Goal: Task Accomplishment & Management: Manage account settings

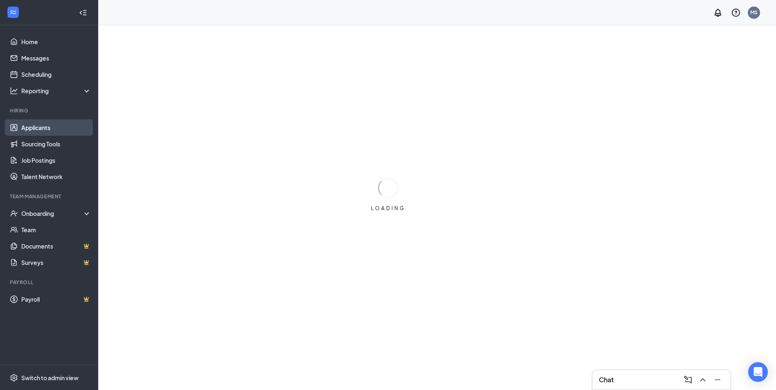
click at [50, 126] on link "Applicants" at bounding box center [56, 127] width 70 height 16
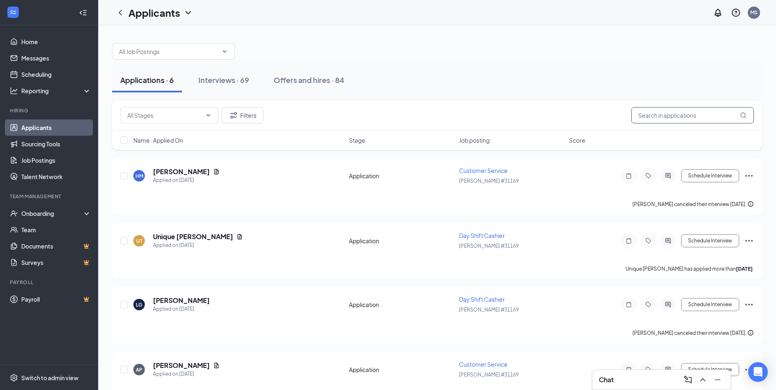
click at [657, 121] on input "text" at bounding box center [692, 115] width 123 height 16
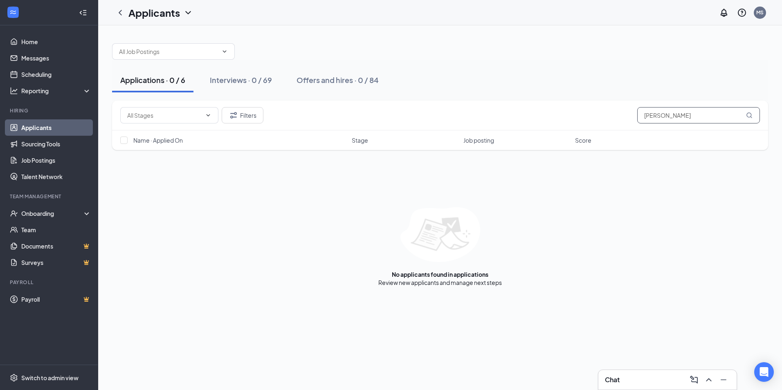
type input "[PERSON_NAME]"
click at [747, 116] on icon "MagnifyingGlass" at bounding box center [748, 114] width 5 height 5
click at [239, 113] on button "Filters" at bounding box center [243, 115] width 42 height 16
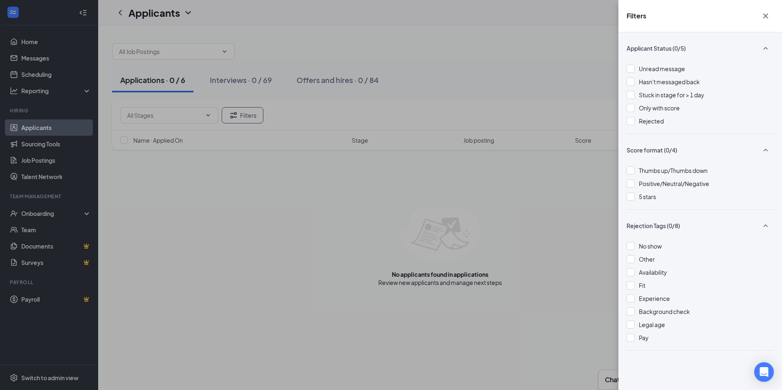
click at [192, 114] on div "Filters Applicant Status (0/5) Unread message Hasn't messaged back Stuck in sta…" at bounding box center [391, 195] width 782 height 390
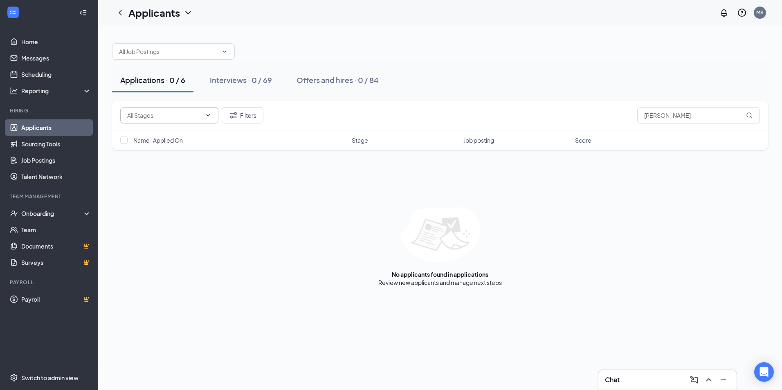
click at [211, 113] on icon "ChevronDown" at bounding box center [208, 115] width 7 height 7
click at [164, 139] on div "Application (42)" at bounding box center [147, 134] width 41 height 9
type input "Application (42)"
click at [748, 116] on icon "MagnifyingGlass" at bounding box center [749, 115] width 7 height 7
click at [227, 55] on span at bounding box center [173, 51] width 123 height 16
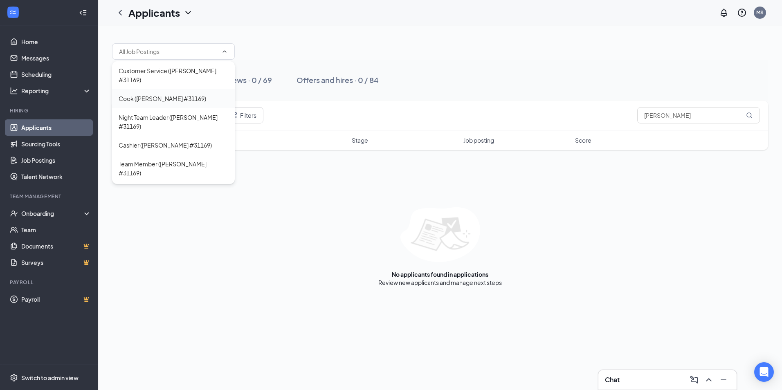
click at [197, 94] on div "Cook ([PERSON_NAME] #31169)" at bounding box center [174, 98] width 110 height 9
type input "Cook ([PERSON_NAME] #31169)"
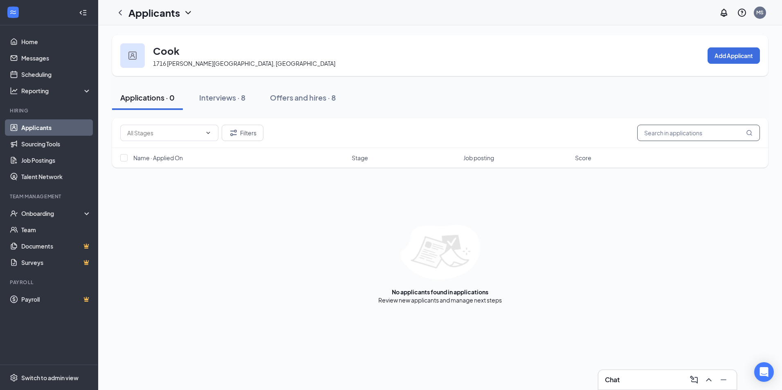
click at [734, 137] on input "text" at bounding box center [698, 133] width 123 height 16
click at [213, 134] on span at bounding box center [169, 133] width 98 height 16
click at [196, 132] on input "text" at bounding box center [164, 132] width 74 height 9
click at [122, 18] on div at bounding box center [120, 12] width 16 height 16
click at [121, 13] on icon "ChevronLeft" at bounding box center [120, 13] width 10 height 10
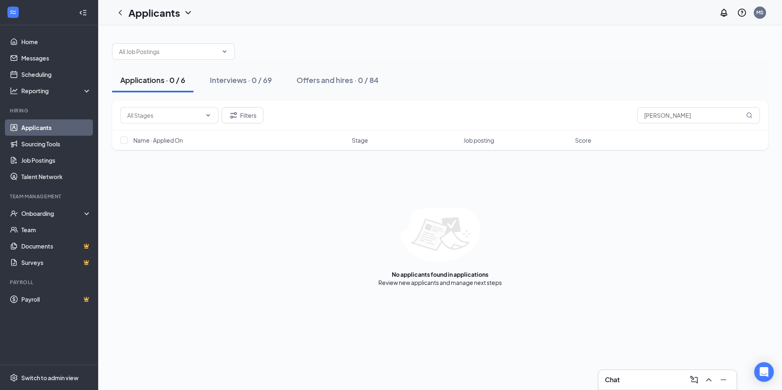
click at [183, 18] on div "Applicants" at bounding box center [160, 13] width 65 height 14
click at [166, 58] on link "Archived applicants" at bounding box center [177, 53] width 88 height 8
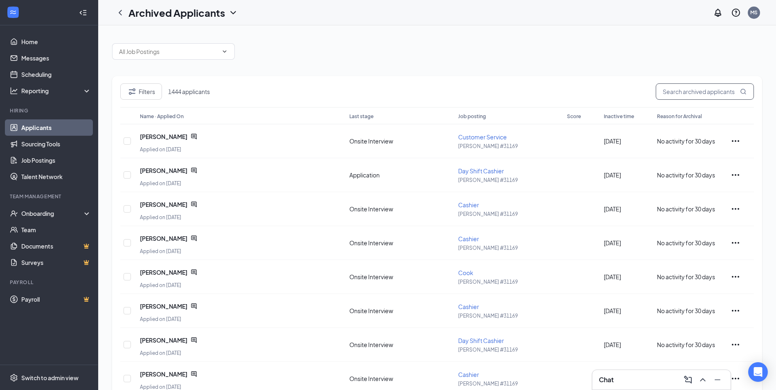
click at [709, 92] on input "text" at bounding box center [704, 91] width 98 height 16
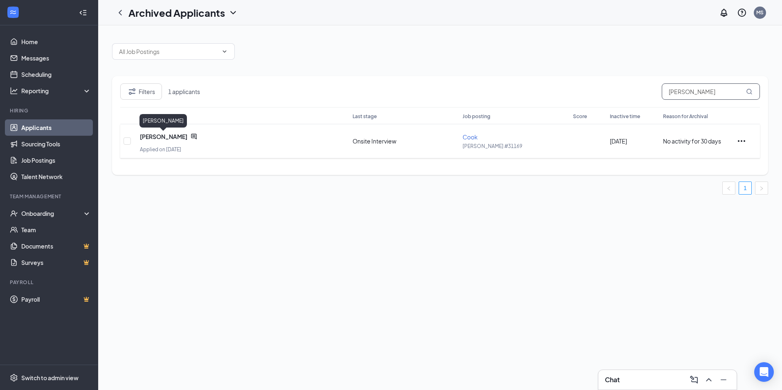
type input "[PERSON_NAME]"
click at [160, 139] on span "[PERSON_NAME]" at bounding box center [163, 136] width 47 height 8
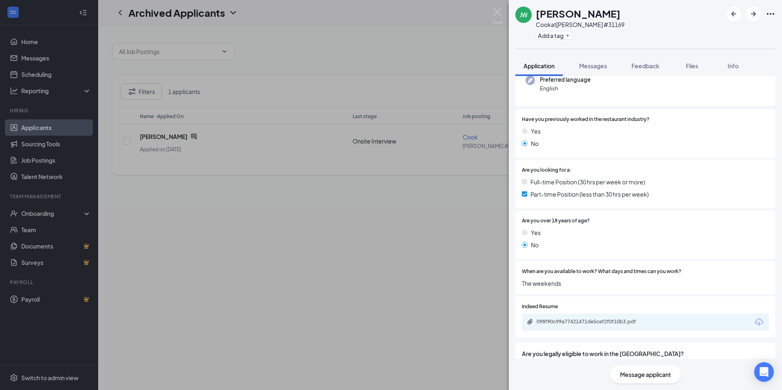
scroll to position [146, 0]
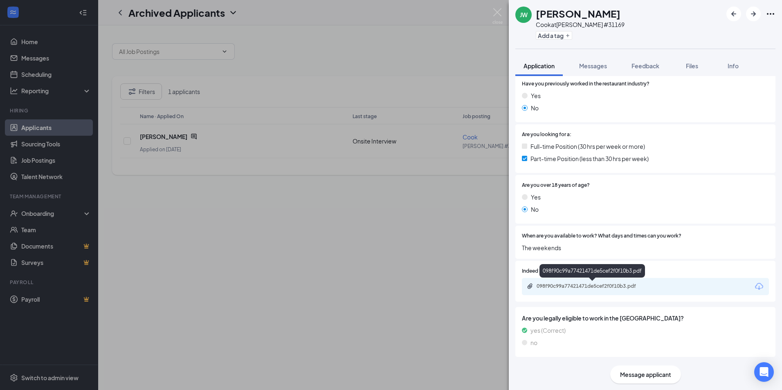
click at [568, 283] on div "098f90c99a77421471de5cef2f0f10b3.pdf" at bounding box center [593, 286] width 114 height 7
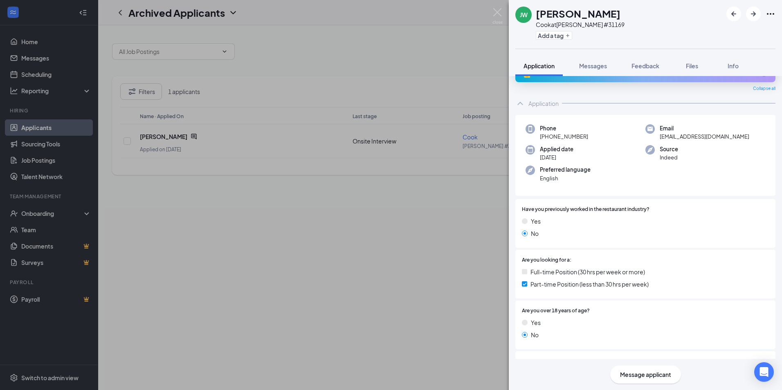
scroll to position [0, 0]
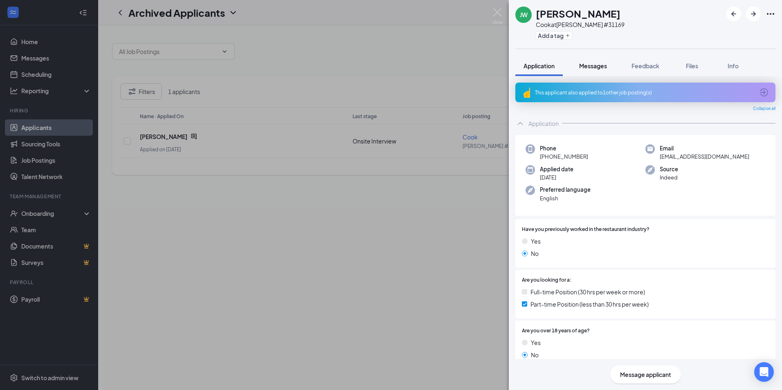
click at [605, 73] on button "Messages" at bounding box center [593, 66] width 44 height 20
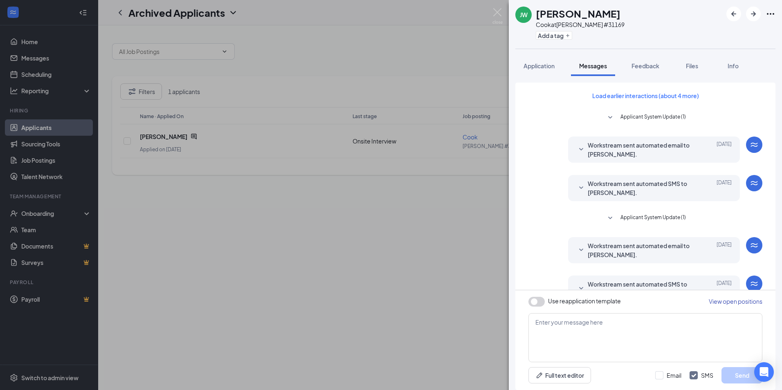
click at [629, 149] on span "Workstream sent automated email to [PERSON_NAME]." at bounding box center [641, 150] width 107 height 18
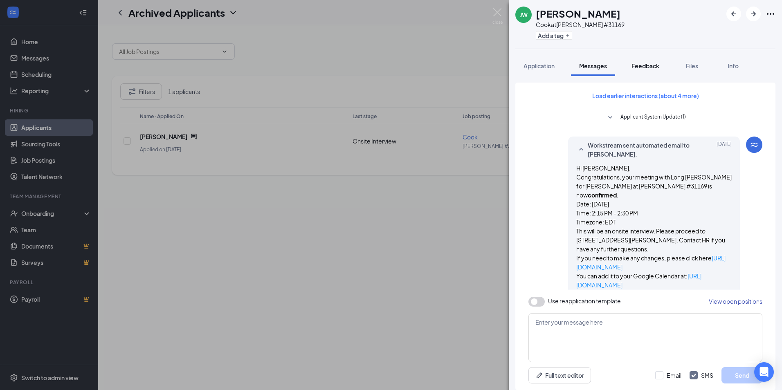
click at [658, 67] on span "Feedback" at bounding box center [645, 65] width 28 height 7
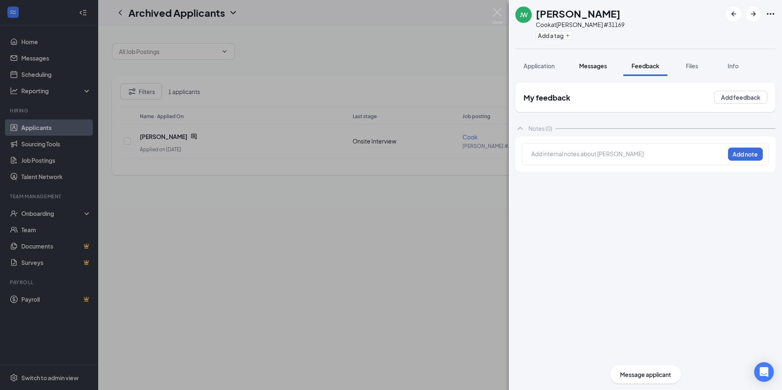
click at [602, 74] on button "Messages" at bounding box center [593, 66] width 44 height 20
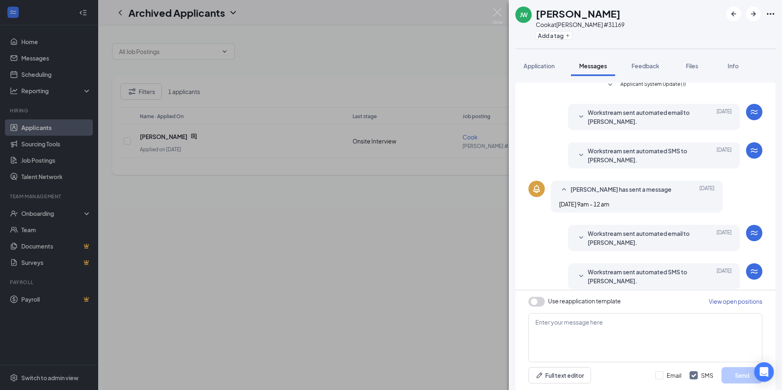
scroll to position [165, 0]
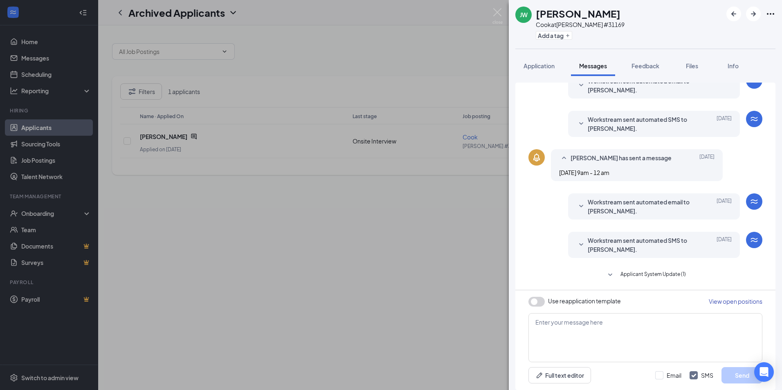
click at [633, 208] on span "Workstream sent automated email to [PERSON_NAME]." at bounding box center [641, 207] width 107 height 18
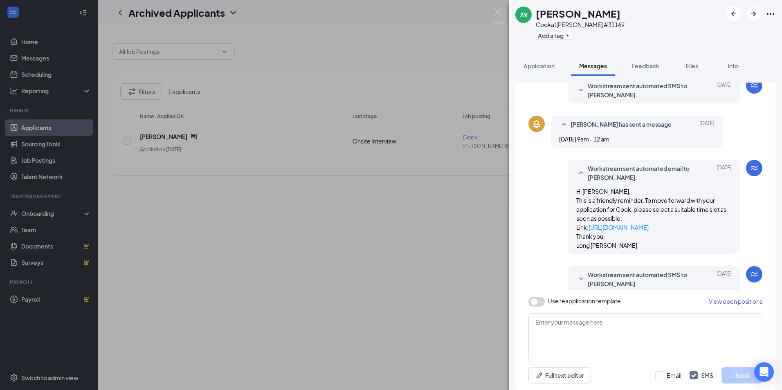
scroll to position [233, 0]
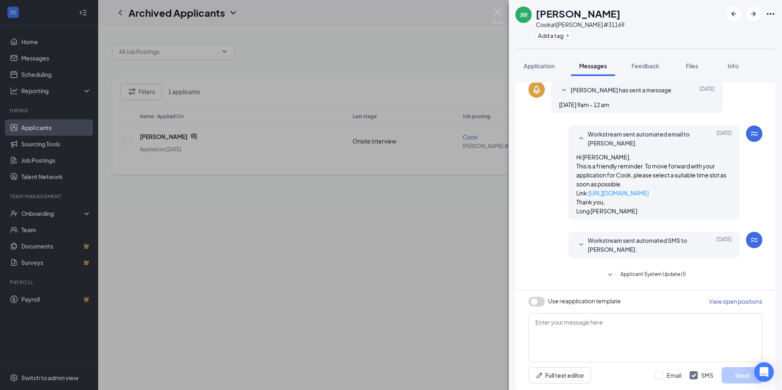
click at [681, 242] on span "Workstream sent automated SMS to [PERSON_NAME]." at bounding box center [641, 245] width 107 height 18
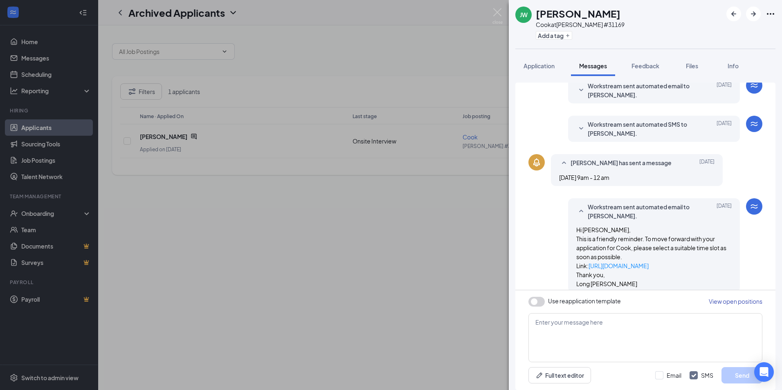
scroll to position [78, 0]
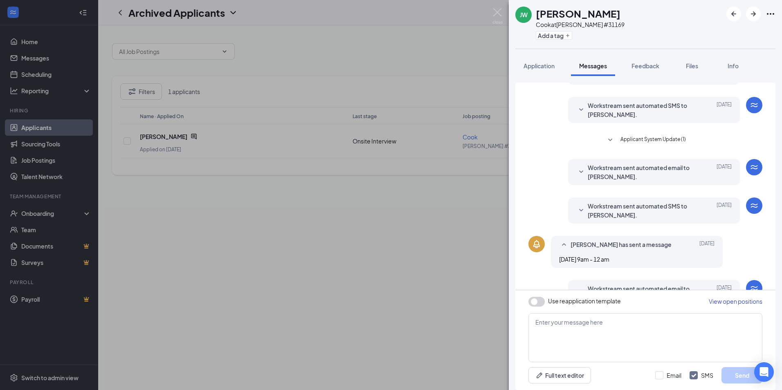
click at [675, 206] on span "Workstream sent automated SMS to [PERSON_NAME]." at bounding box center [641, 211] width 107 height 18
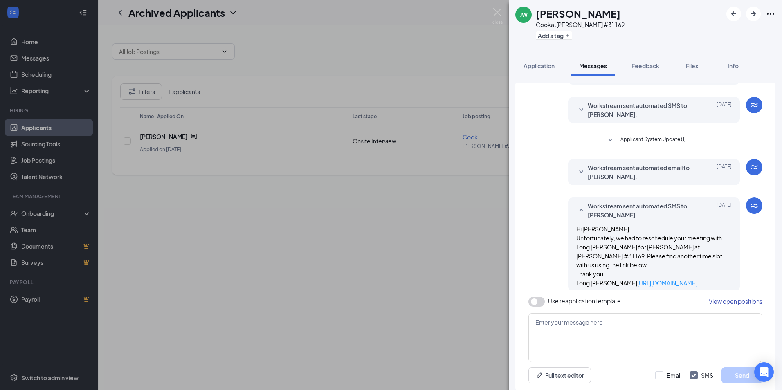
click at [676, 176] on span "Workstream sent automated email to [PERSON_NAME]." at bounding box center [641, 172] width 107 height 18
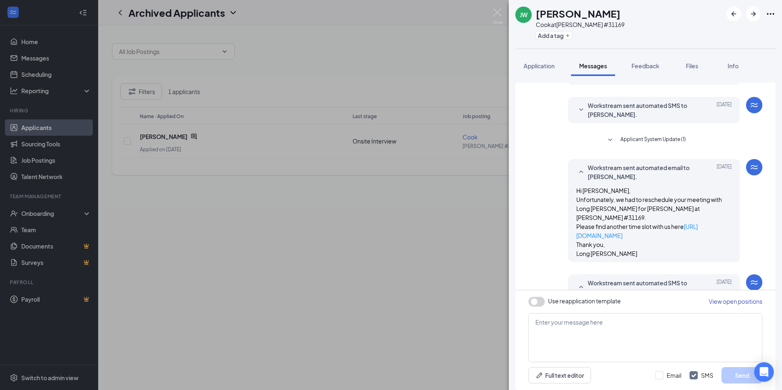
click at [662, 137] on span "Applicant System Update (1)" at bounding box center [652, 140] width 65 height 10
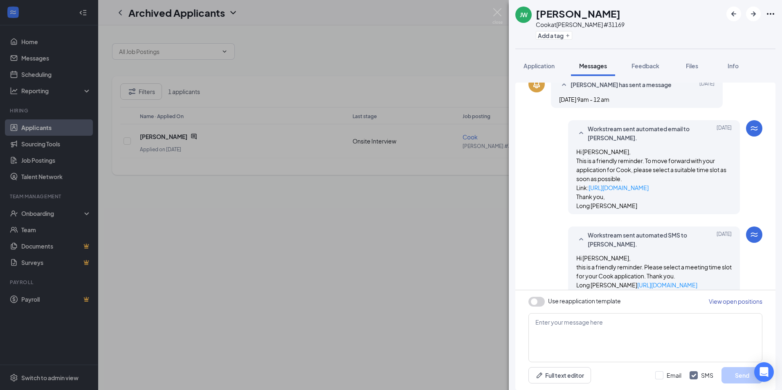
scroll to position [441, 0]
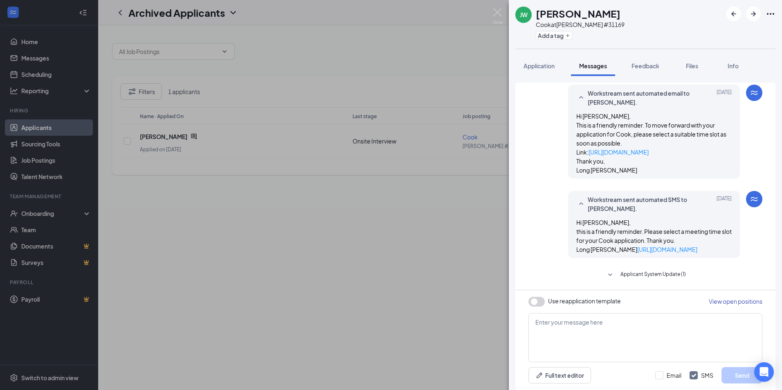
click at [627, 276] on span "Applicant System Update (1)" at bounding box center [652, 275] width 65 height 10
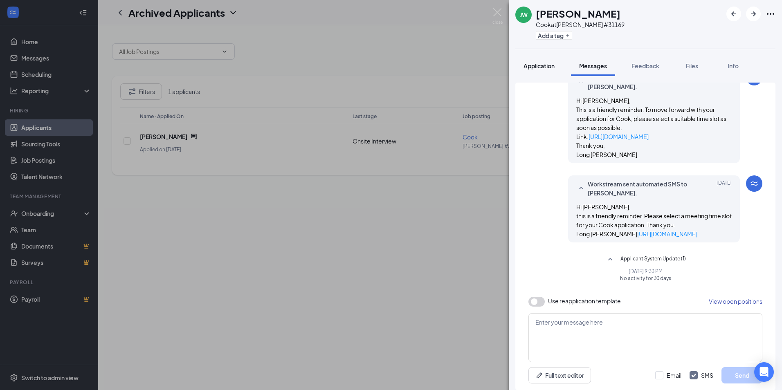
click at [541, 65] on span "Application" at bounding box center [538, 65] width 31 height 7
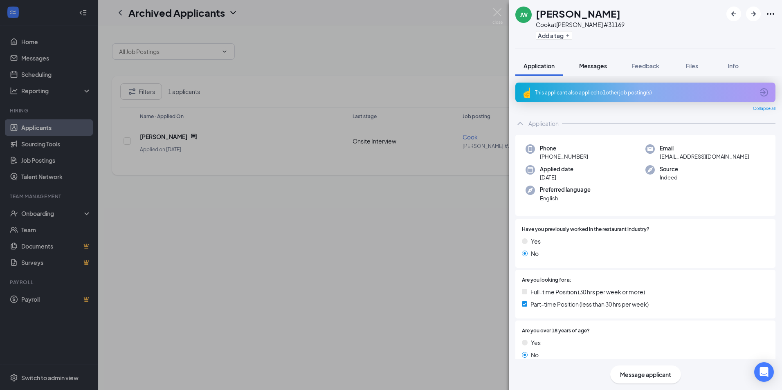
drag, startPoint x: 601, startPoint y: 64, endPoint x: 603, endPoint y: 70, distance: 5.7
click at [601, 64] on span "Messages" at bounding box center [593, 65] width 28 height 7
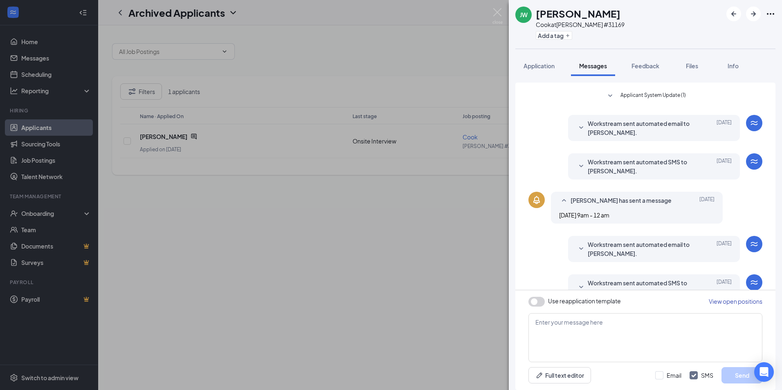
scroll to position [165, 0]
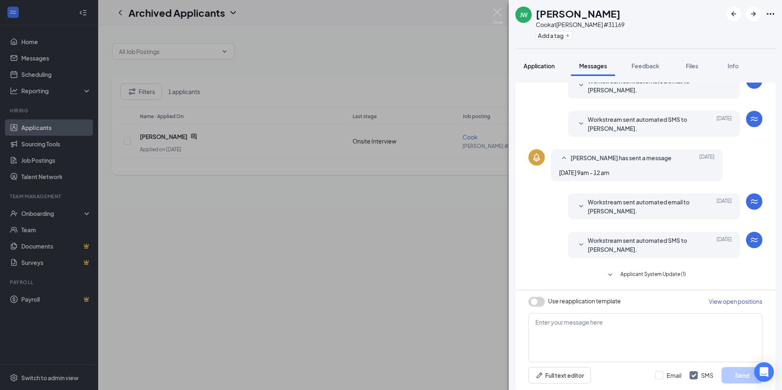
click at [537, 63] on span "Application" at bounding box center [538, 65] width 31 height 7
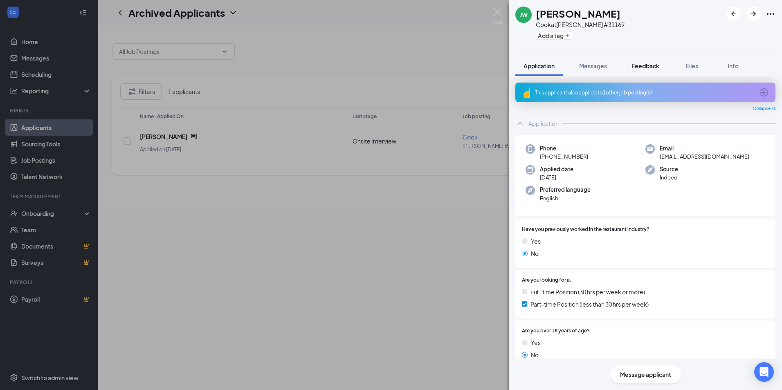
click at [638, 70] on button "Feedback" at bounding box center [645, 66] width 44 height 20
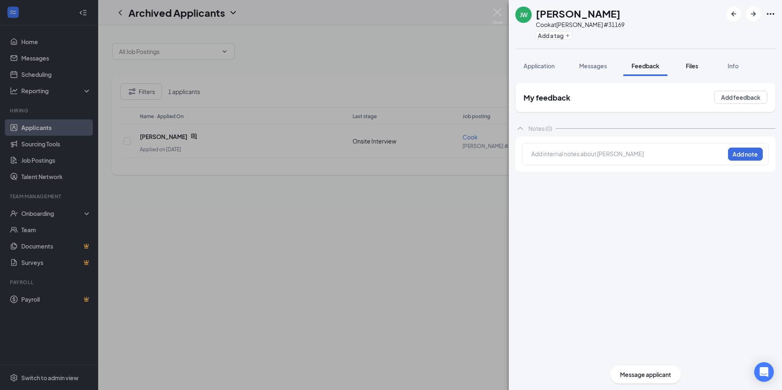
click at [687, 69] on div "Files" at bounding box center [692, 66] width 16 height 8
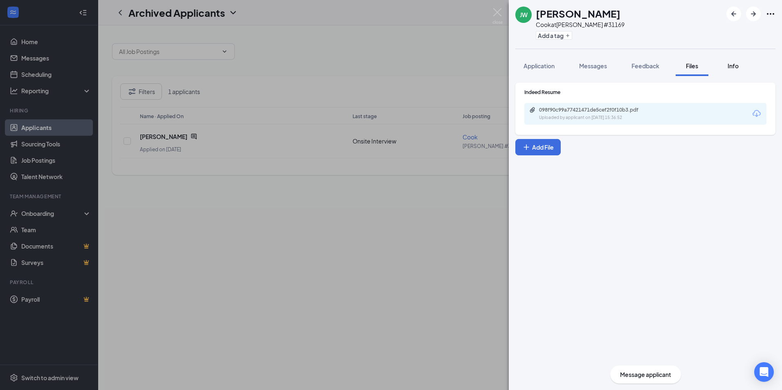
click at [729, 67] on span "Info" at bounding box center [732, 65] width 11 height 7
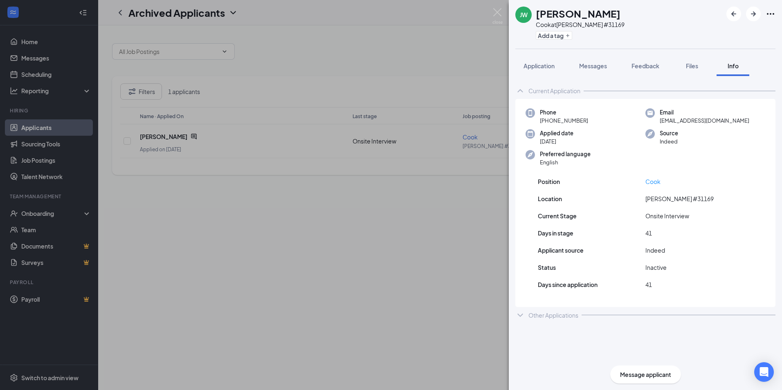
click at [777, 14] on div "[PERSON_NAME] [PERSON_NAME] [PERSON_NAME] at [PERSON_NAME] #31169 Add a tag" at bounding box center [645, 24] width 273 height 49
click at [774, 14] on icon "Ellipses" at bounding box center [770, 14] width 7 height 2
click at [725, 35] on link "View full application" at bounding box center [726, 33] width 88 height 8
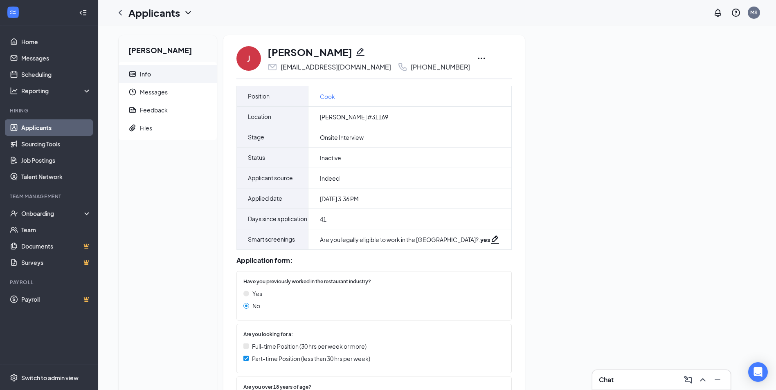
click at [478, 58] on icon "Ellipses" at bounding box center [481, 59] width 7 height 2
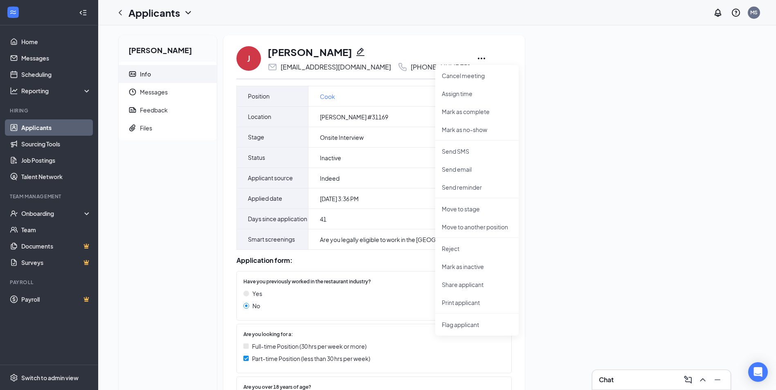
click at [515, 42] on div "John Watkins Info Messages Feedback Files J John Watkins jon616404@gmail.com +1…" at bounding box center [437, 258] width 650 height 447
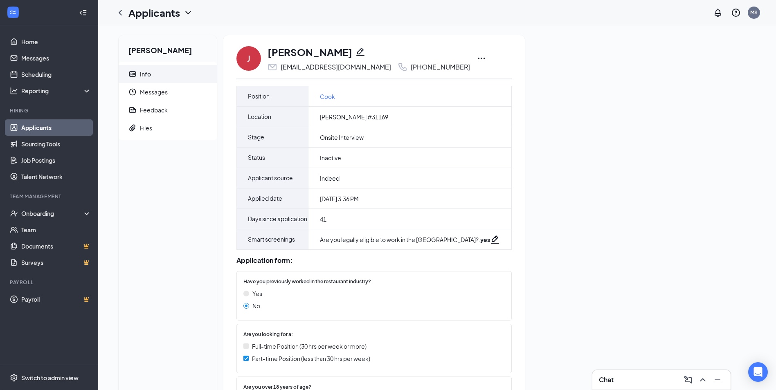
click at [615, 380] on div "Chat" at bounding box center [661, 379] width 125 height 13
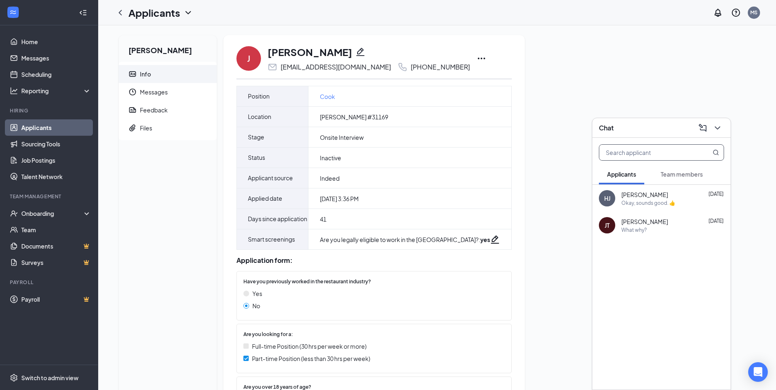
click at [673, 155] on input "text" at bounding box center [647, 153] width 97 height 16
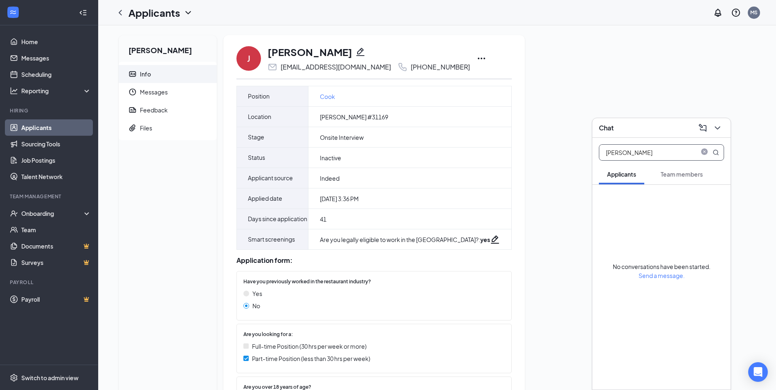
type input "[PERSON_NAME]"
click at [640, 175] on button "Applicants" at bounding box center [621, 174] width 45 height 20
click at [673, 174] on span "Team members" at bounding box center [681, 174] width 42 height 7
click at [476, 61] on icon "Ellipses" at bounding box center [481, 59] width 10 height 10
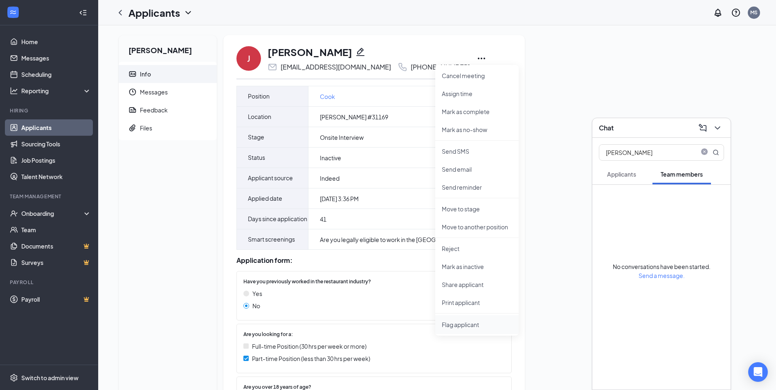
click at [465, 325] on span "Flag applicant" at bounding box center [477, 324] width 70 height 9
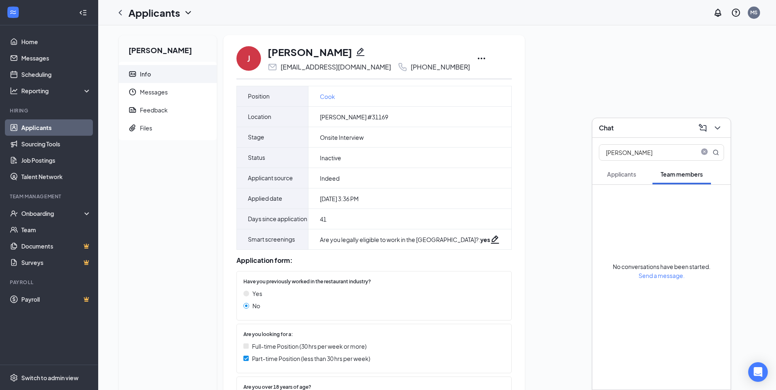
click at [476, 63] on icon "Ellipses" at bounding box center [481, 59] width 10 height 10
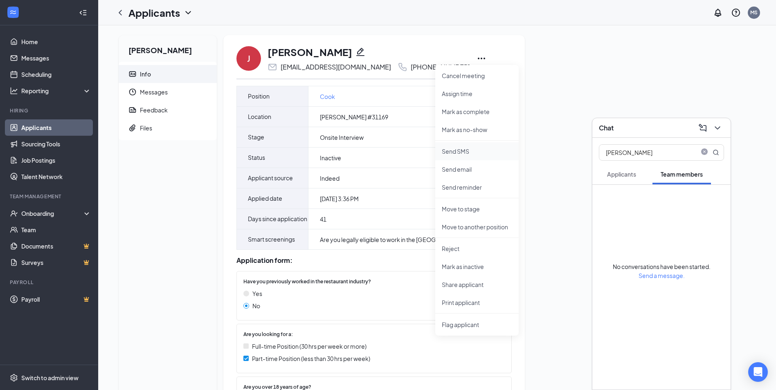
click at [462, 149] on p "Send SMS" at bounding box center [477, 151] width 70 height 8
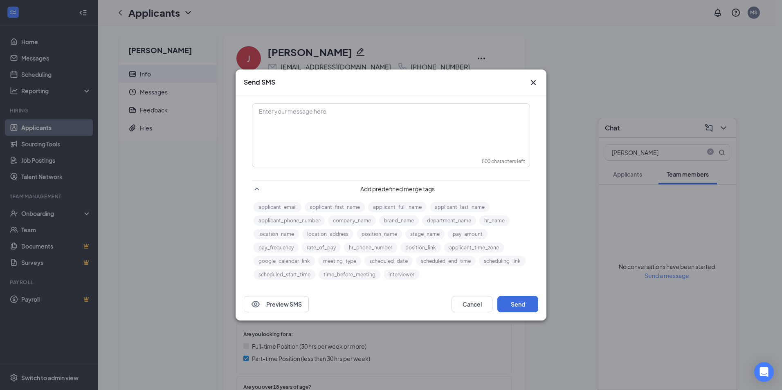
click at [352, 128] on div "Enter your message here" at bounding box center [391, 124] width 276 height 41
click at [527, 290] on div "Preview SMS Cancel Send" at bounding box center [391, 304] width 311 height 33
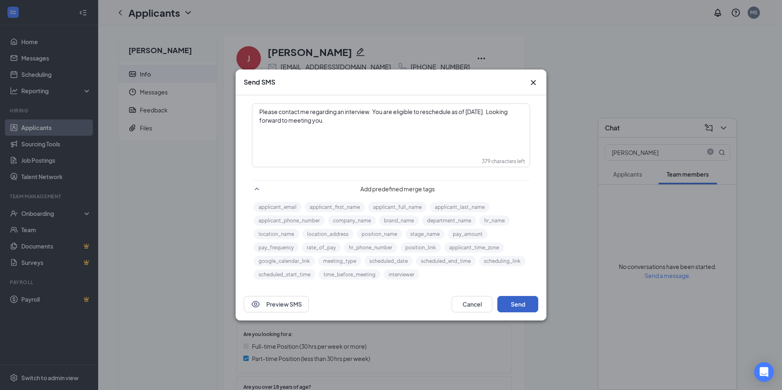
click at [522, 305] on button "Send" at bounding box center [517, 304] width 41 height 16
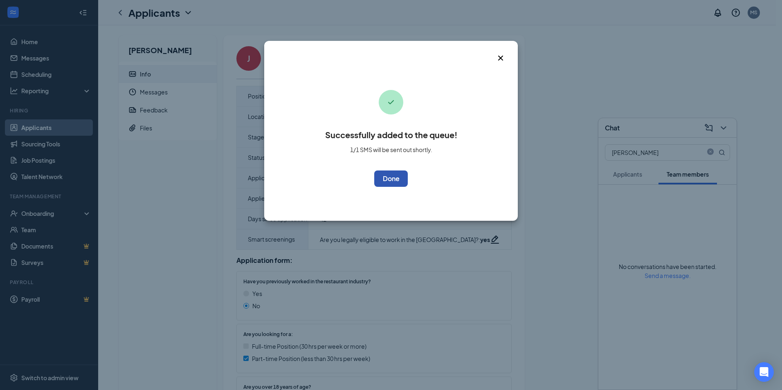
click at [384, 177] on button "OK" at bounding box center [391, 179] width 34 height 16
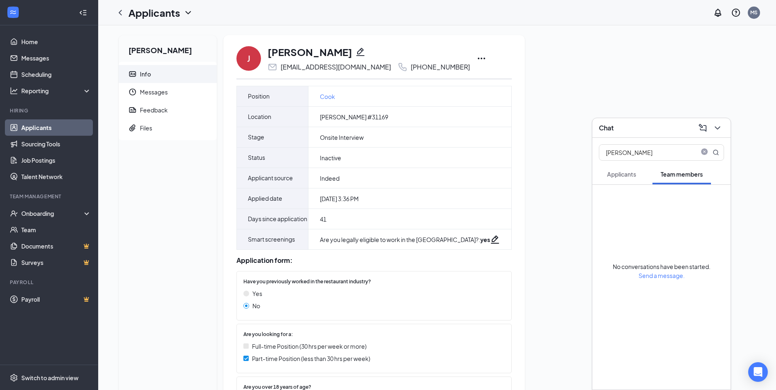
click at [622, 176] on span "Applicants" at bounding box center [621, 174] width 29 height 7
click at [673, 174] on span "Team members" at bounding box center [681, 174] width 42 height 7
click at [705, 150] on icon "close-circle" at bounding box center [704, 152] width 7 height 7
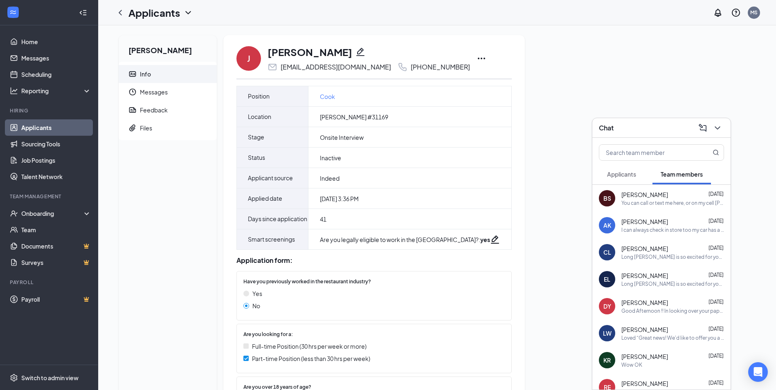
click at [623, 173] on span "Applicants" at bounding box center [621, 174] width 29 height 7
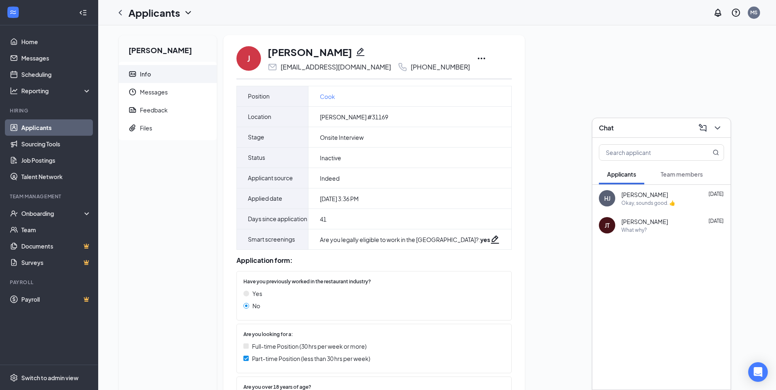
click at [632, 173] on span "Applicants" at bounding box center [621, 174] width 29 height 7
click at [672, 174] on span "Team members" at bounding box center [681, 174] width 42 height 7
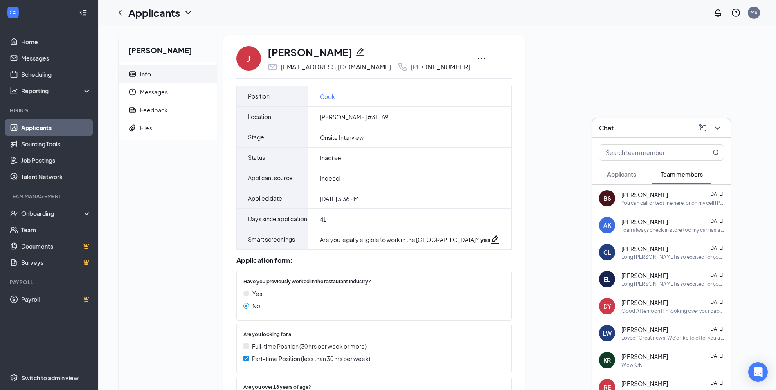
click at [242, 63] on div "J" at bounding box center [248, 58] width 25 height 25
click at [153, 91] on span "Messages" at bounding box center [175, 92] width 70 height 18
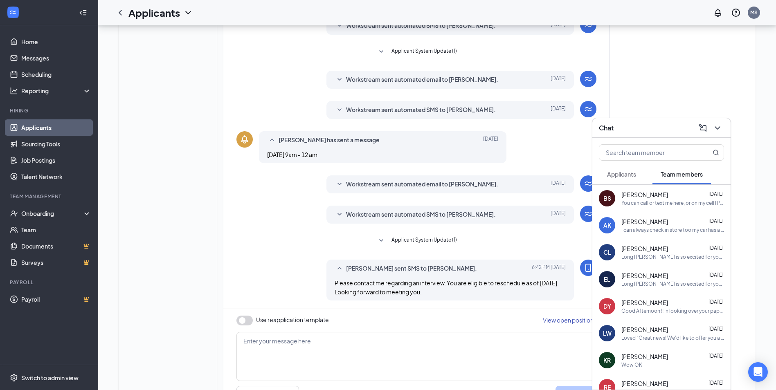
scroll to position [168, 0]
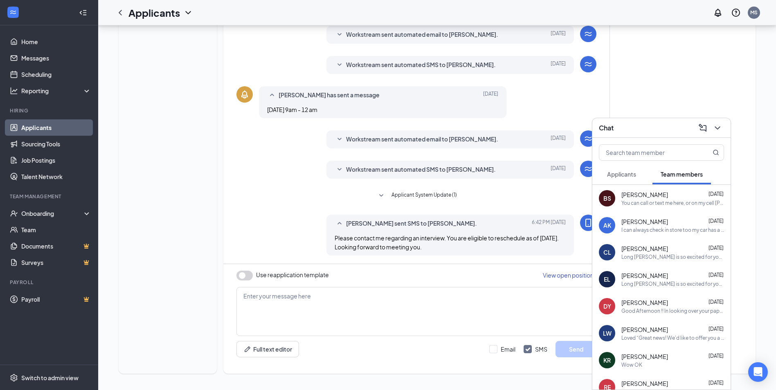
click at [199, 200] on div "John Watkins Info Messages Feedback Files" at bounding box center [168, 120] width 98 height 507
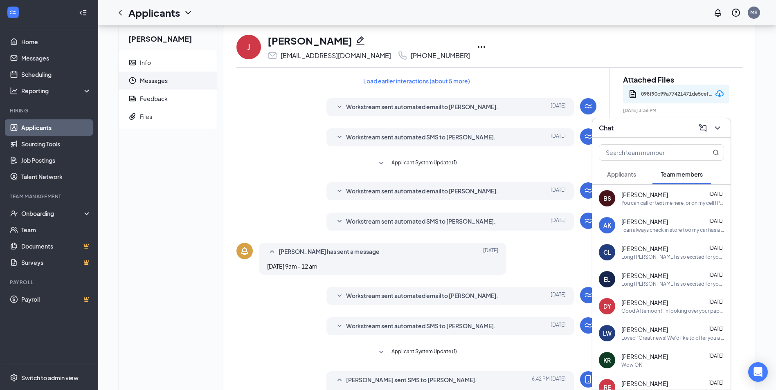
scroll to position [0, 0]
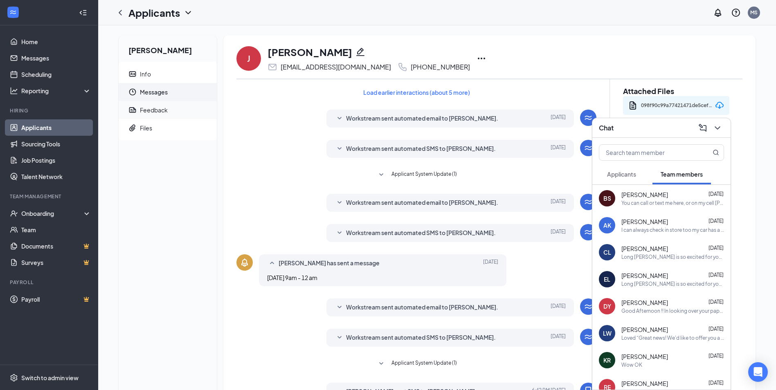
click at [145, 111] on div "Feedback" at bounding box center [154, 110] width 28 height 8
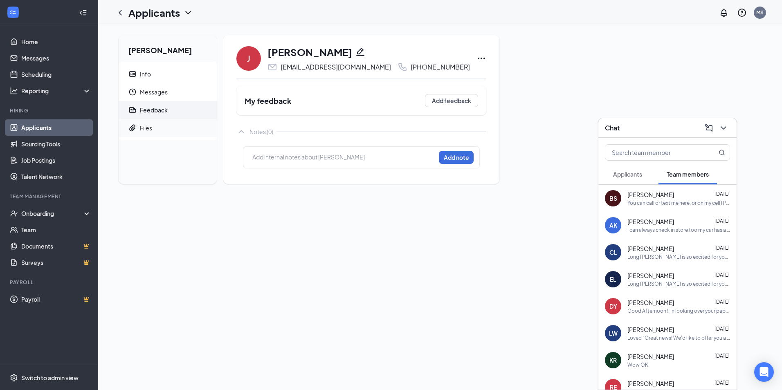
click at [148, 126] on div "Files" at bounding box center [146, 128] width 12 height 8
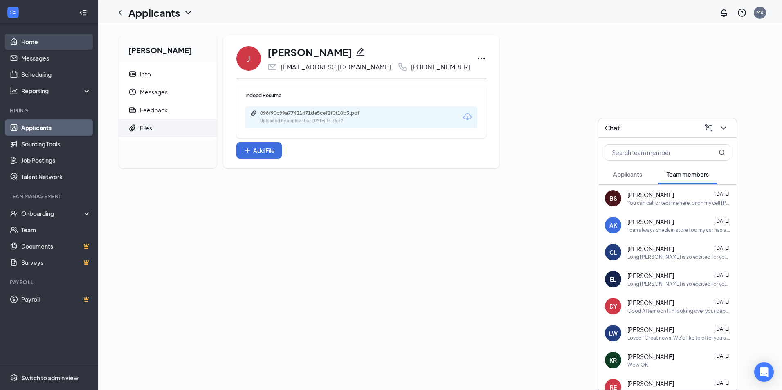
click at [28, 44] on link "Home" at bounding box center [56, 42] width 70 height 16
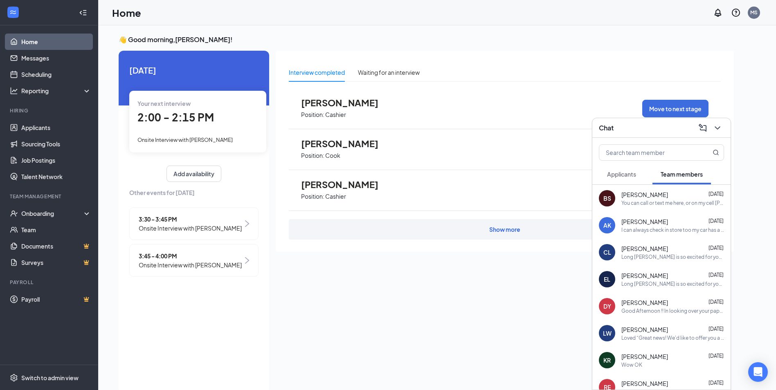
click at [248, 123] on div "2:00 - 2:15 PM" at bounding box center [197, 117] width 121 height 17
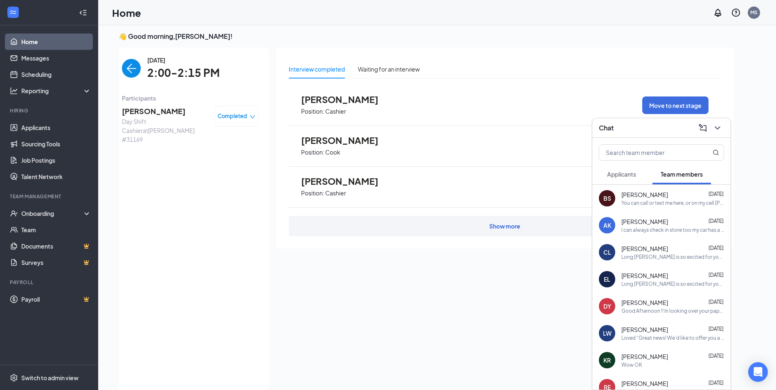
drag, startPoint x: 135, startPoint y: 65, endPoint x: 141, endPoint y: 65, distance: 6.5
click at [135, 65] on img "back-button" at bounding box center [131, 68] width 19 height 19
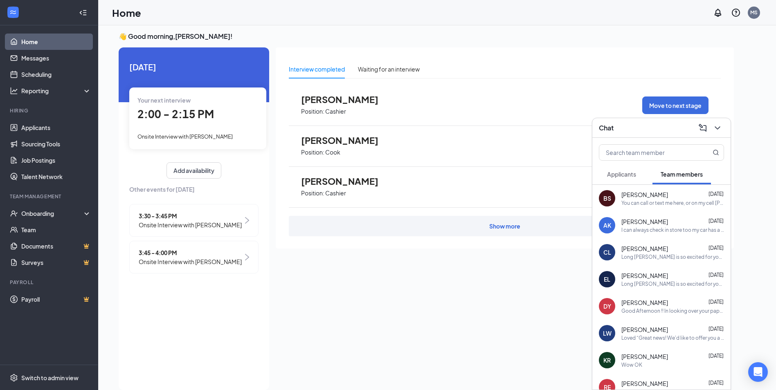
click at [209, 224] on span "Onsite Interview with Jashune Crutchfield" at bounding box center [190, 224] width 103 height 9
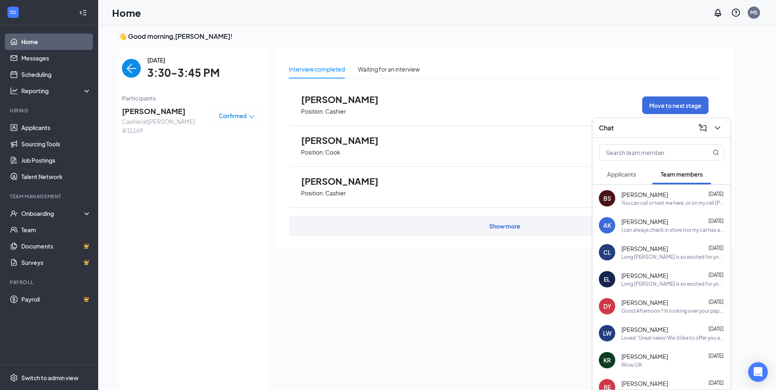
click at [254, 115] on div "Confirmed" at bounding box center [236, 115] width 44 height 21
click at [237, 119] on span "Confirmed" at bounding box center [233, 116] width 28 height 8
click at [221, 170] on span "Mark as no-show" at bounding box center [213, 167] width 45 height 9
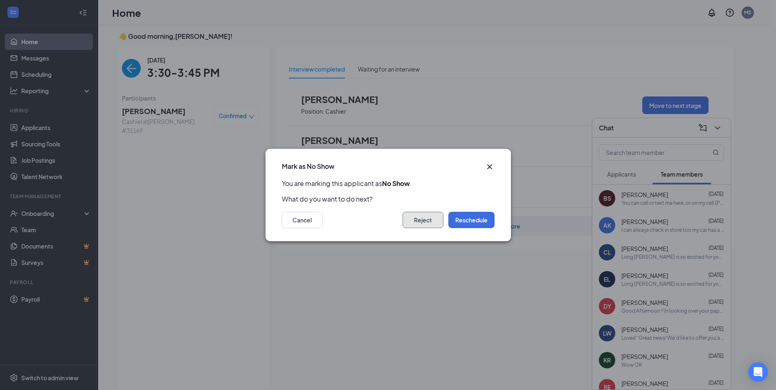
click at [403, 218] on button "Reject" at bounding box center [422, 220] width 41 height 16
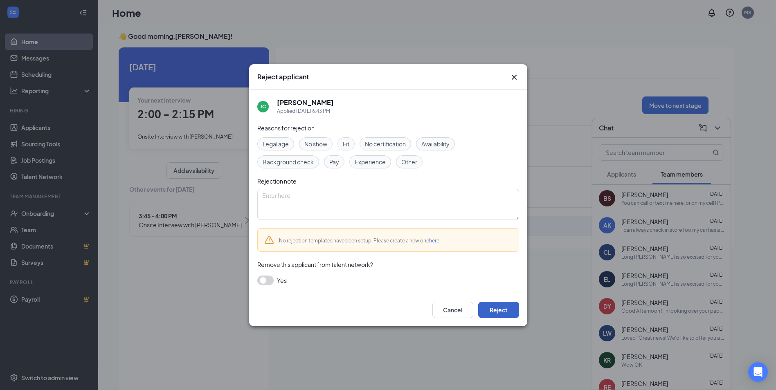
click at [493, 310] on button "Reject" at bounding box center [498, 310] width 41 height 16
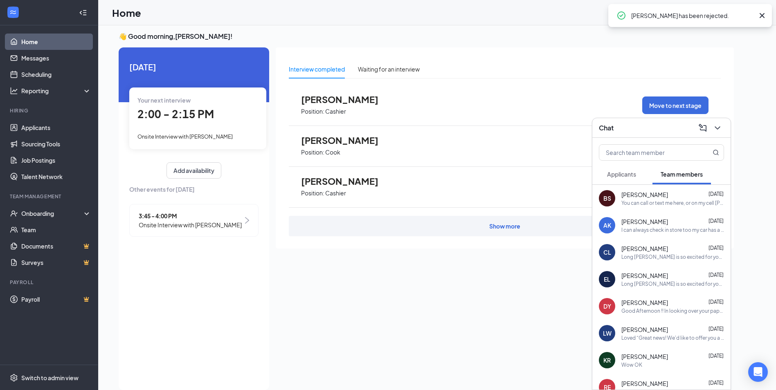
click at [170, 231] on div "3:45 - 4:00 PM Onsite Interview with Marlon Britt" at bounding box center [193, 220] width 129 height 33
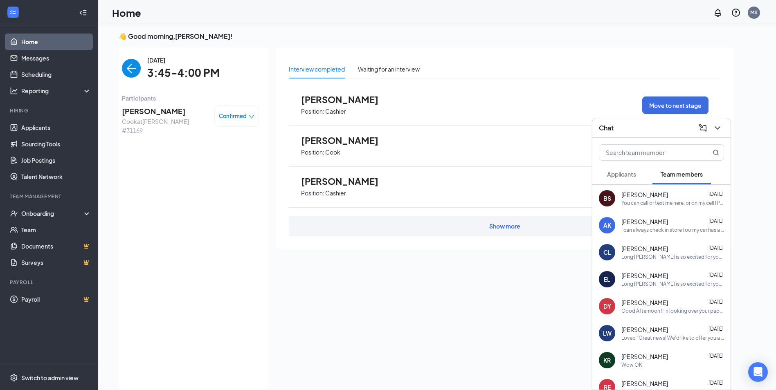
click at [236, 118] on span "Confirmed" at bounding box center [233, 116] width 28 height 8
click at [236, 169] on div "Mark as no-show" at bounding box center [213, 167] width 69 height 9
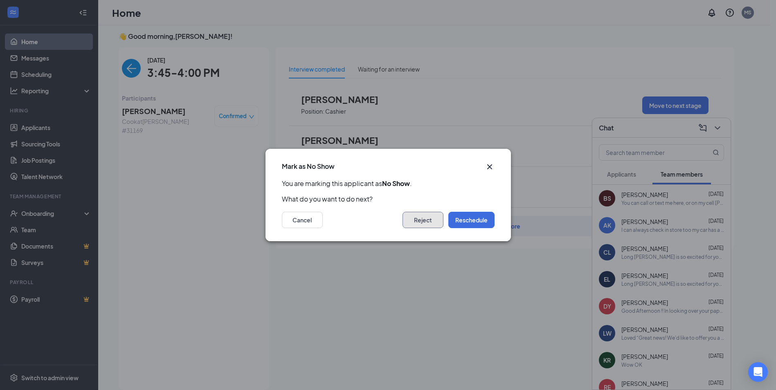
click at [426, 215] on button "Reject" at bounding box center [422, 220] width 41 height 16
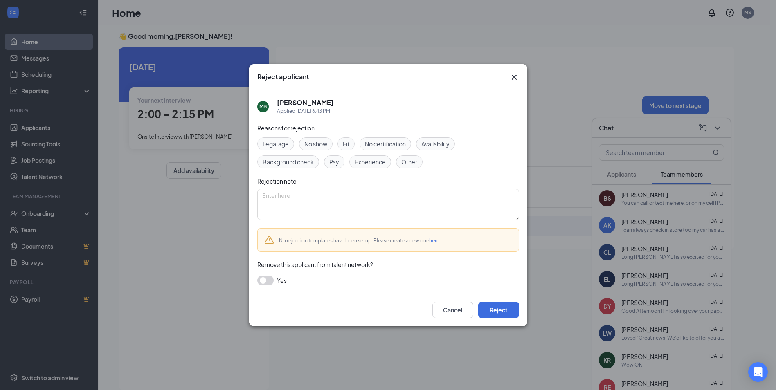
click at [507, 300] on div "Cancel Reject" at bounding box center [388, 310] width 278 height 33
click at [500, 315] on button "Reject" at bounding box center [498, 310] width 41 height 16
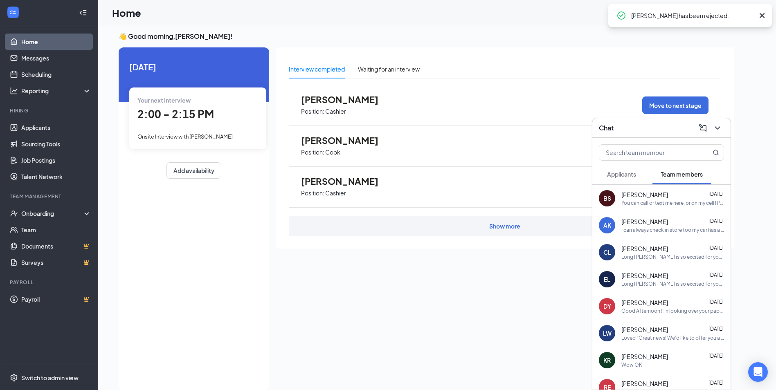
click at [564, 137] on div "Marlon Britt Position: Cook Move to next stage" at bounding box center [505, 146] width 432 height 41
click at [630, 126] on div "Chat" at bounding box center [661, 127] width 125 height 13
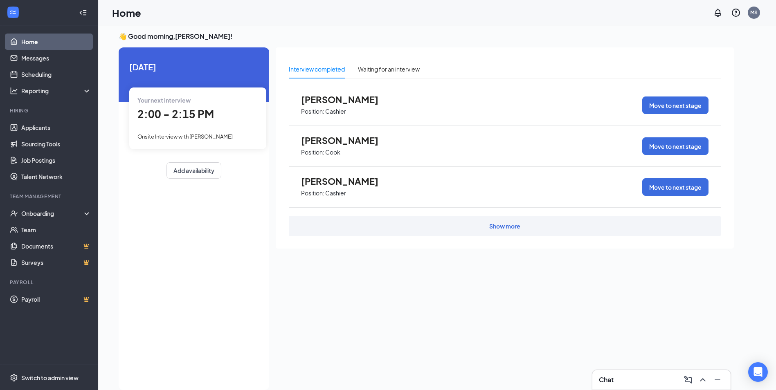
drag, startPoint x: 382, startPoint y: 154, endPoint x: 359, endPoint y: 149, distance: 23.8
click at [381, 154] on span "Position: Cook" at bounding box center [346, 152] width 90 height 12
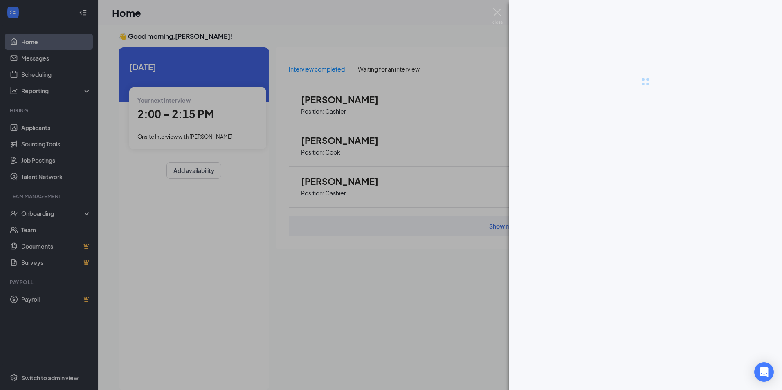
click at [337, 141] on div at bounding box center [391, 195] width 782 height 390
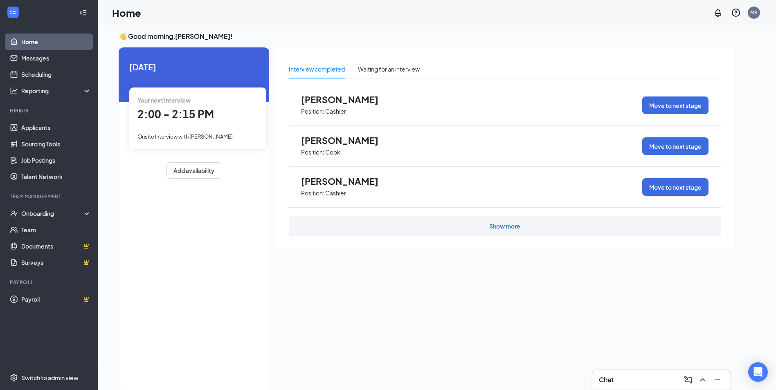
click at [329, 142] on span "Marlon Britt" at bounding box center [346, 140] width 90 height 11
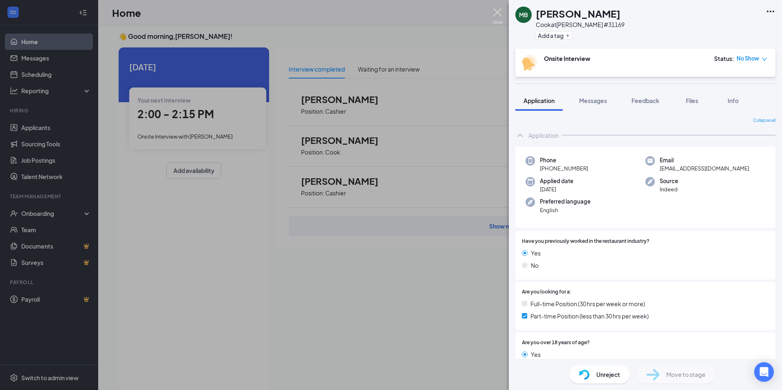
click at [499, 12] on img at bounding box center [497, 16] width 10 height 16
